Goal: Find specific page/section: Find specific page/section

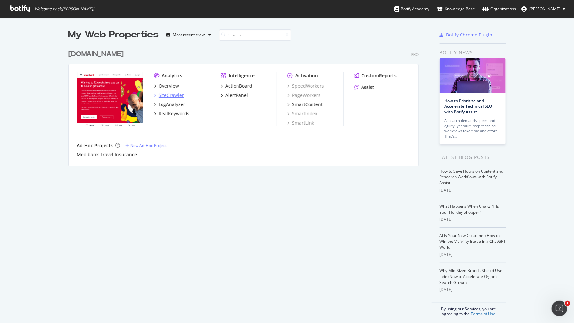
click at [167, 92] on div "SiteCrawler" at bounding box center [170, 95] width 25 height 7
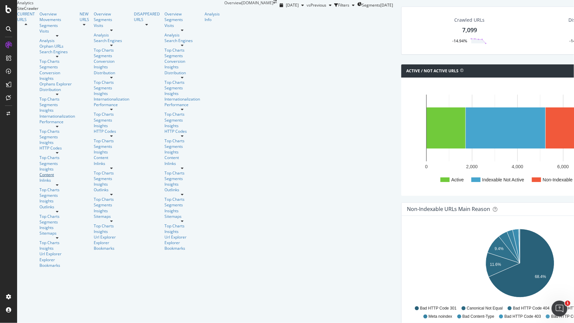
click at [39, 172] on div "Content" at bounding box center [57, 175] width 36 height 6
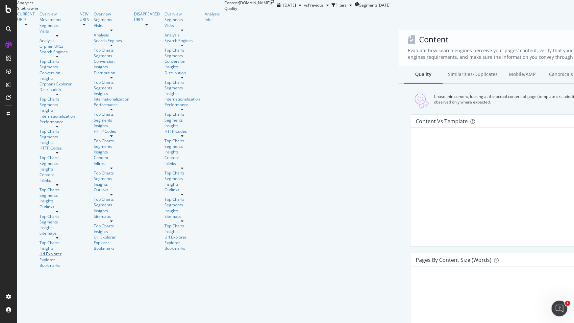
click at [39, 251] on div "Url Explorer" at bounding box center [57, 254] width 36 height 6
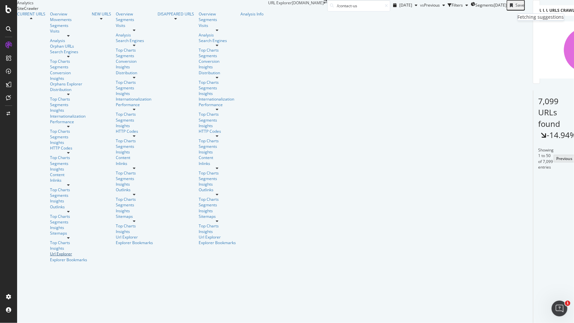
type input "/contact-us"
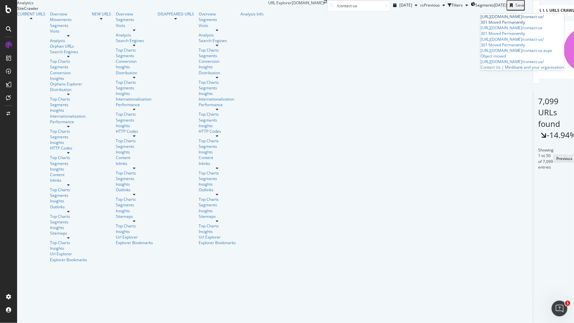
click at [480, 19] on div "[URL][DOMAIN_NAME] /contact-us /" at bounding box center [522, 17] width 84 height 6
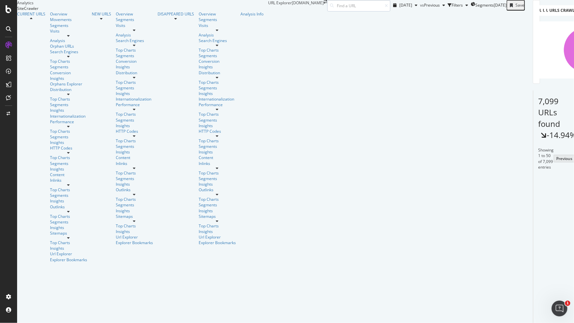
click at [390, 11] on input at bounding box center [358, 6] width 63 height 12
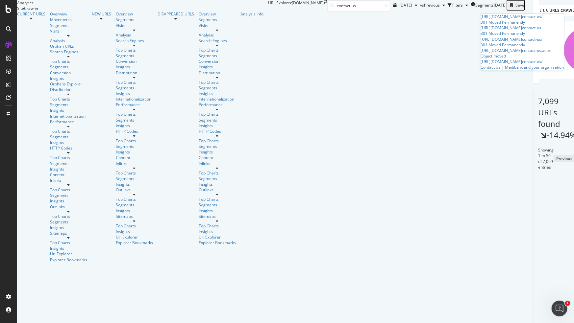
type input "contact-us"
click at [390, 4] on div "URL Explorer [DOMAIN_NAME] contact-us" at bounding box center [329, 6] width 122 height 12
click at [390, 11] on input "contact-us" at bounding box center [358, 6] width 63 height 12
click at [530, 25] on div "301 Moved Permanently" at bounding box center [522, 22] width 84 height 6
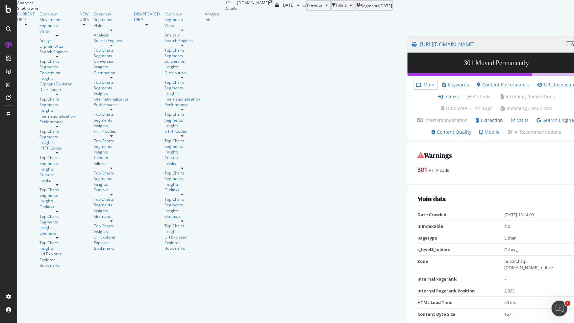
scroll to position [30, 0]
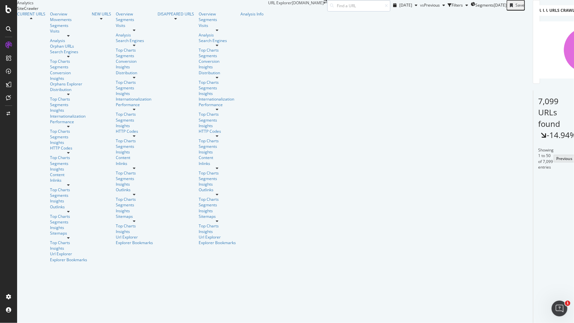
click at [390, 11] on input at bounding box center [358, 6] width 63 height 12
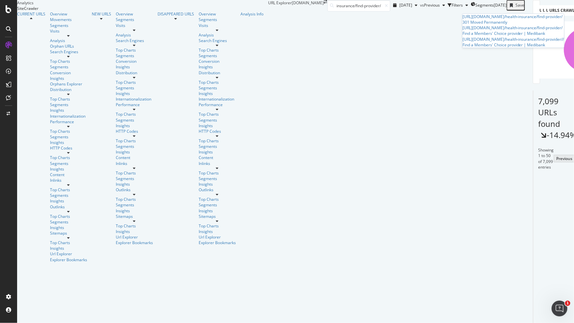
type input "/health-insurance/find-provider/"
click at [8, 95] on icon at bounding box center [8, 97] width 5 height 5
